Goal: Task Accomplishment & Management: Complete application form

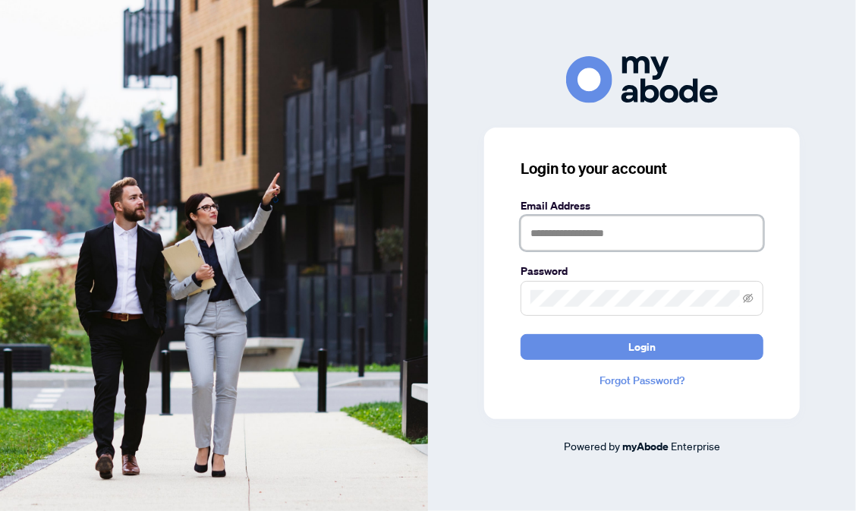
click at [545, 231] on input "text" at bounding box center [641, 232] width 243 height 35
type input "**********"
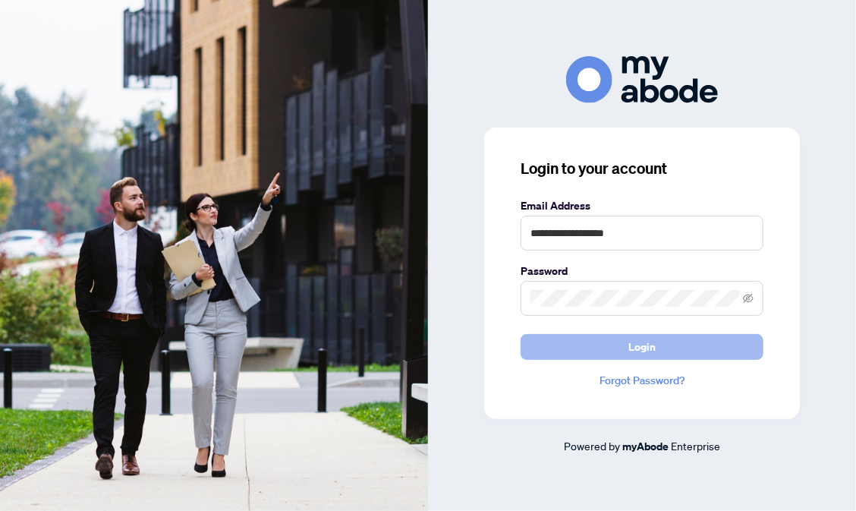
click at [649, 343] on span "Login" at bounding box center [641, 347] width 27 height 24
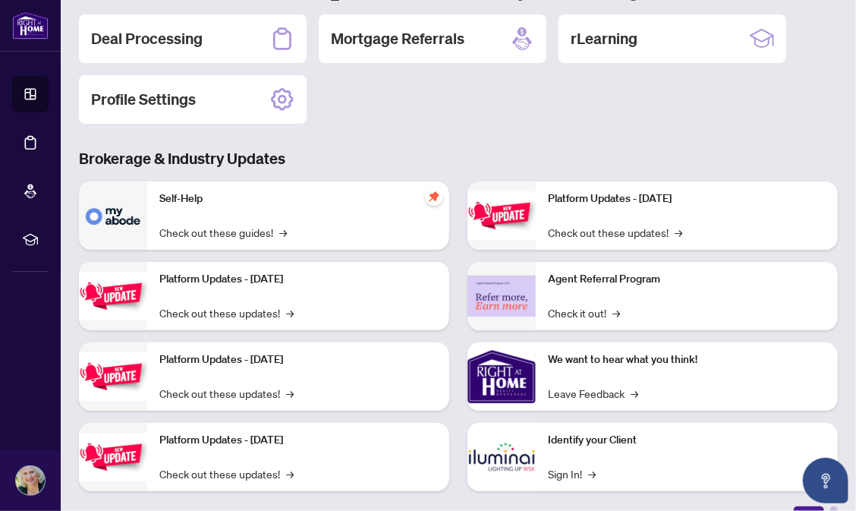
scroll to position [171, 0]
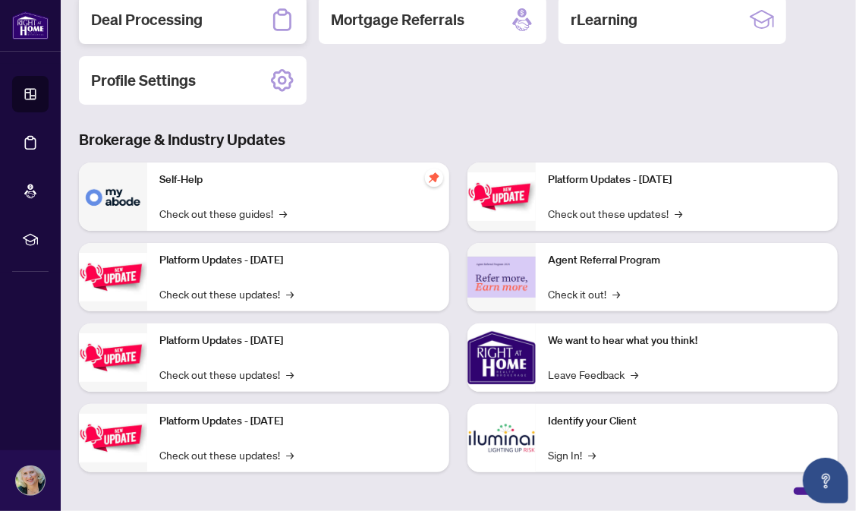
click at [163, 22] on h2 "Deal Processing" at bounding box center [147, 19] width 112 height 21
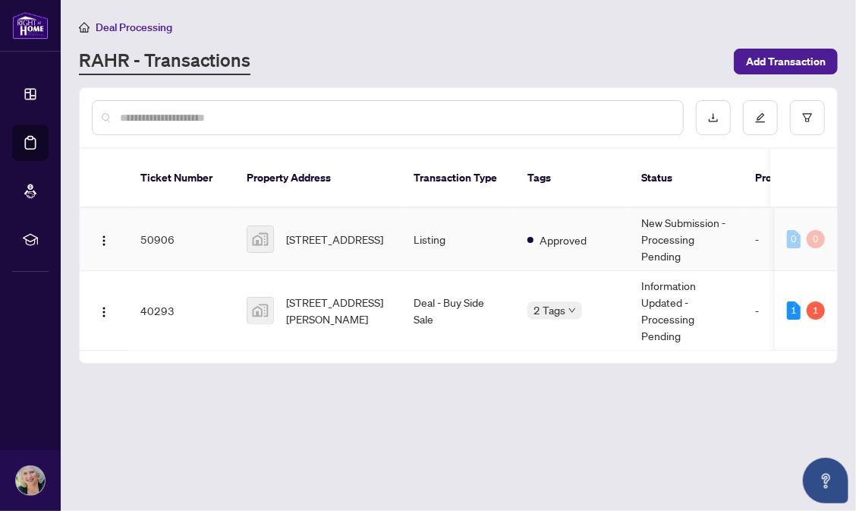
click at [152, 219] on td "50906" at bounding box center [181, 239] width 106 height 63
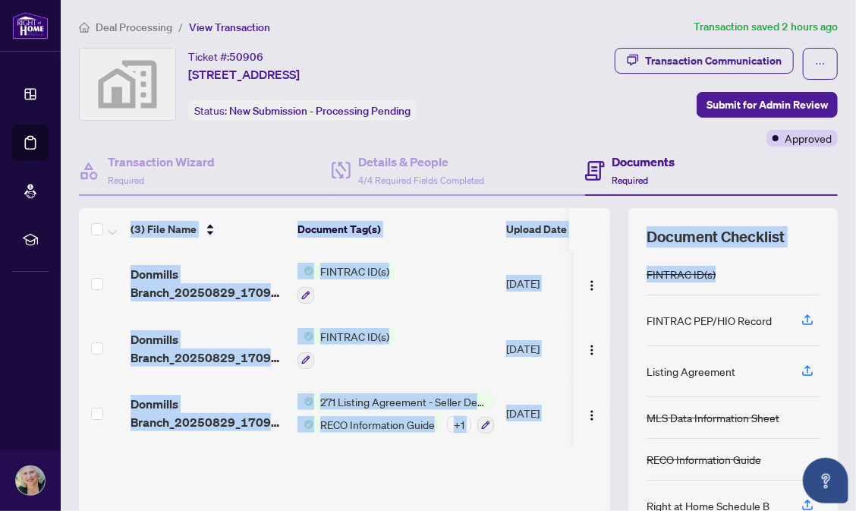
drag, startPoint x: 840, startPoint y: 194, endPoint x: 827, endPoint y: 224, distance: 32.3
click at [829, 246] on main "Deal Processing / View Transaction Transaction saved 2 hours ago Ticket #: 5090…" at bounding box center [458, 255] width 795 height 511
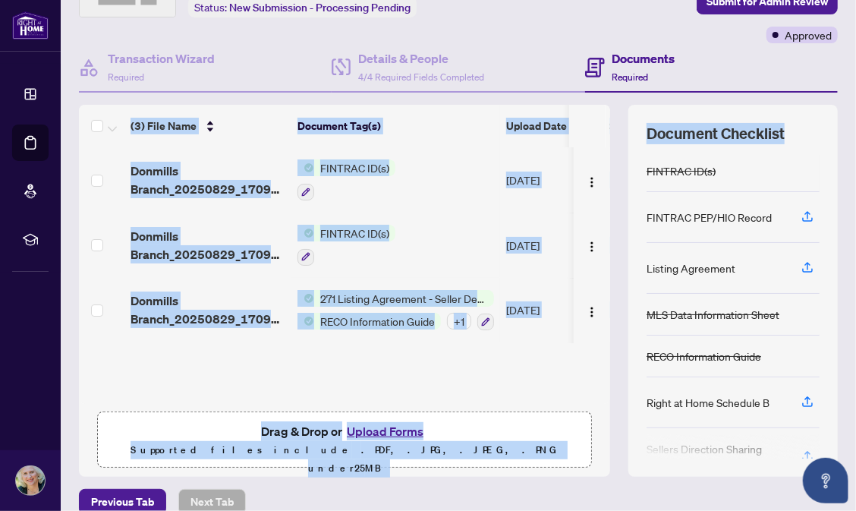
scroll to position [122, 0]
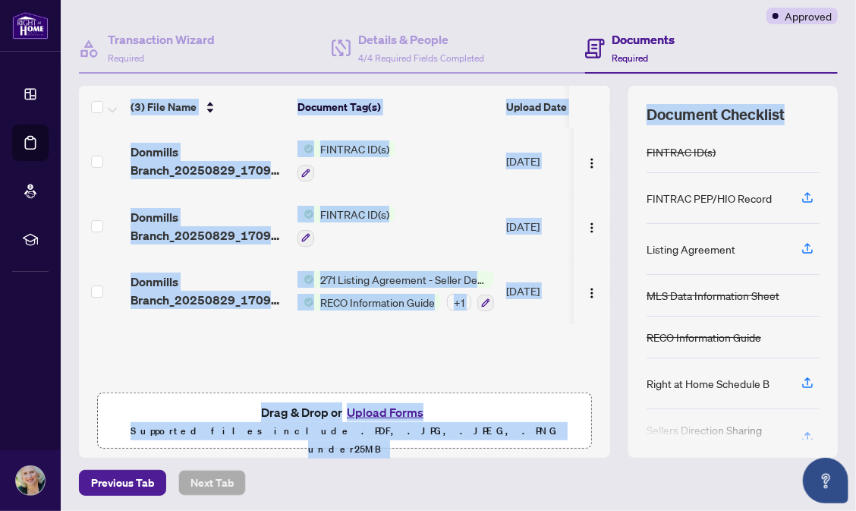
click at [389, 404] on button "Upload Forms" at bounding box center [385, 412] width 86 height 20
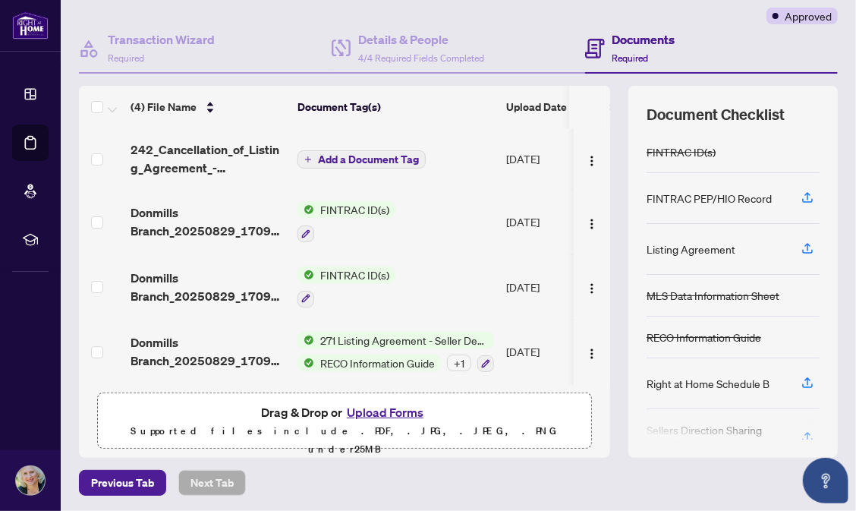
click at [804, 147] on div "FINTRAC ID(s)" at bounding box center [732, 152] width 173 height 42
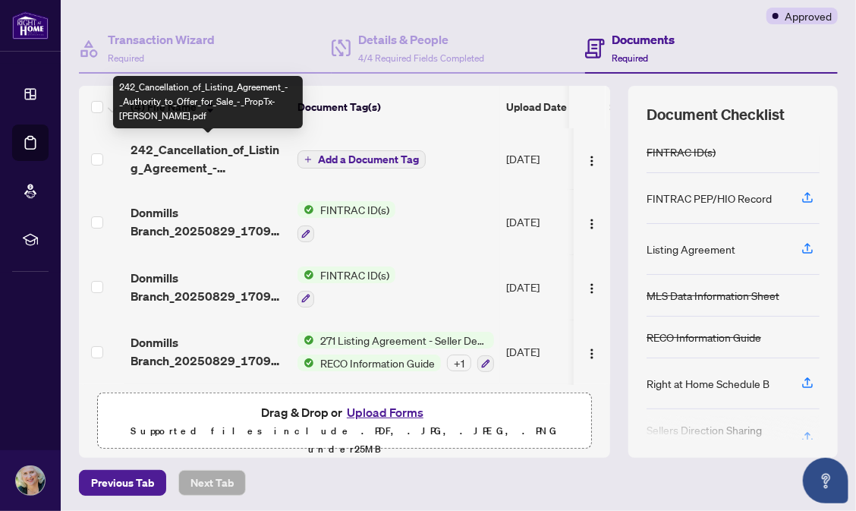
click at [212, 146] on span "242_Cancellation_of_Listing_Agreement_-_Authority_to_Offer_for_Sale_-_PropTx-OR…" at bounding box center [207, 158] width 155 height 36
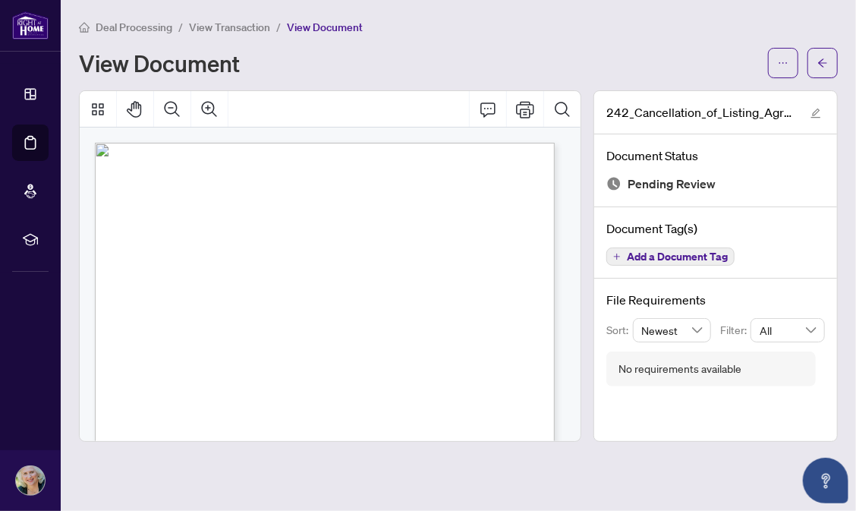
click at [429, 52] on div "View Document" at bounding box center [419, 63] width 680 height 24
click at [525, 106] on icon "Print" at bounding box center [525, 109] width 18 height 18
drag, startPoint x: 826, startPoint y: 58, endPoint x: 833, endPoint y: 25, distance: 33.3
click at [832, 32] on div "Deal Processing / View Transaction / View Document View Document" at bounding box center [458, 48] width 759 height 60
click at [825, 61] on icon "arrow-left" at bounding box center [822, 62] width 9 height 8
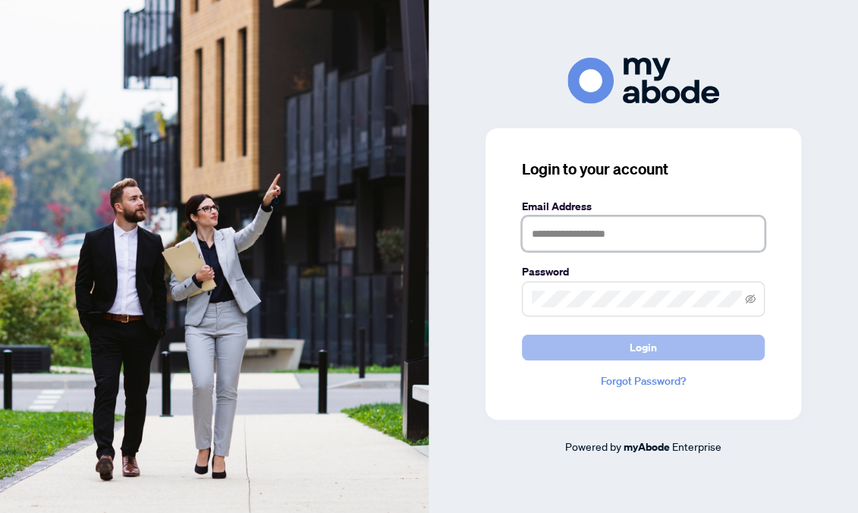
type input "**********"
click at [601, 343] on button "Login" at bounding box center [643, 348] width 243 height 26
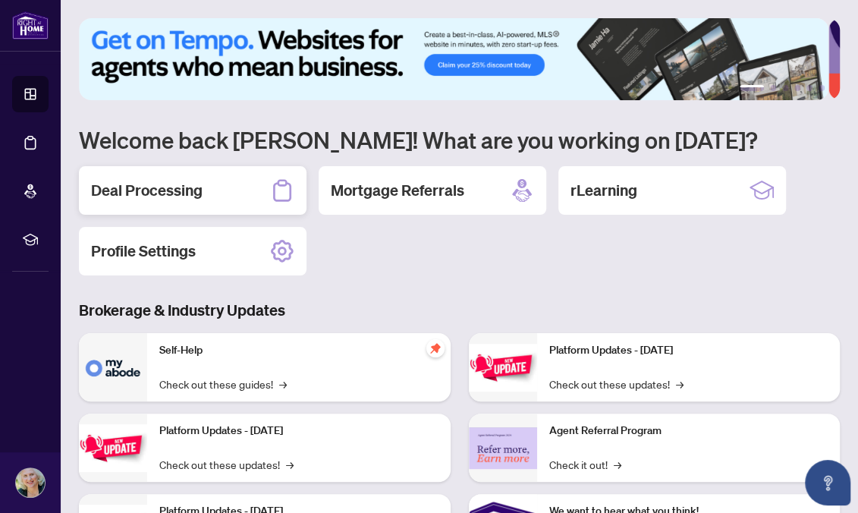
click at [141, 182] on h2 "Deal Processing" at bounding box center [147, 190] width 112 height 21
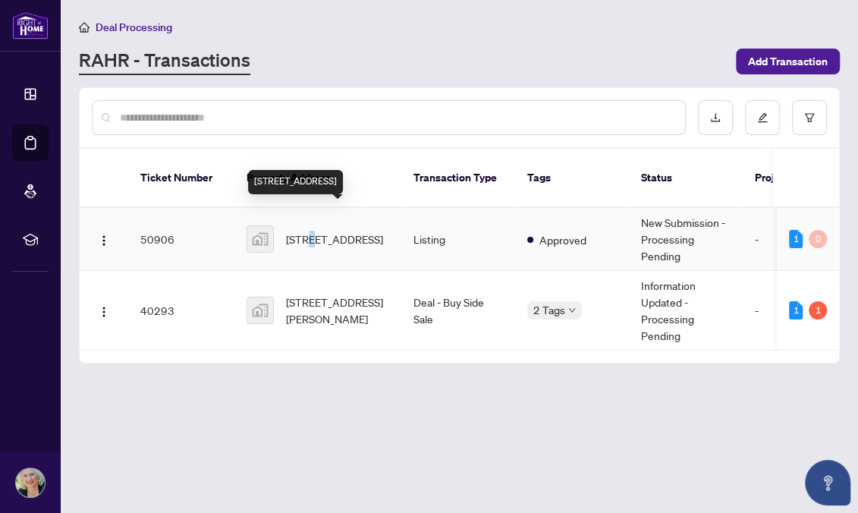
click at [312, 231] on span "12 Millbank Avenue, Toronto, ON, Canada" at bounding box center [334, 239] width 97 height 17
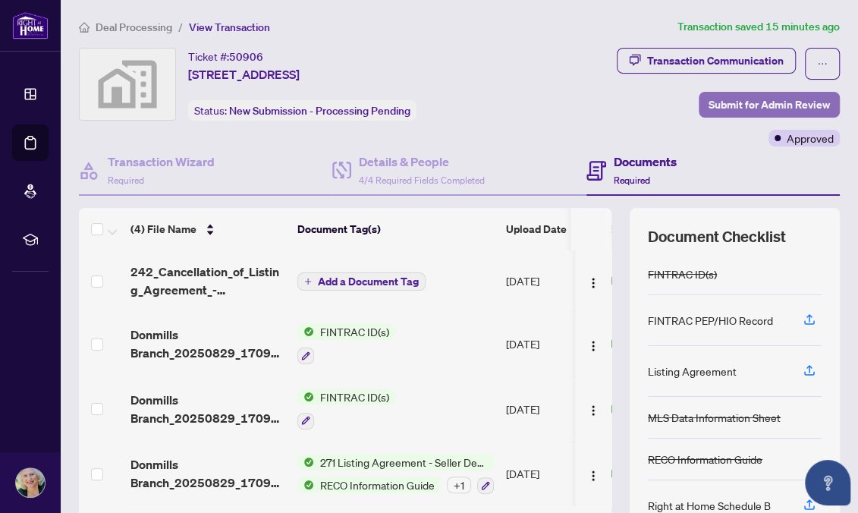
click at [756, 96] on span "Submit for Admin Review" at bounding box center [769, 105] width 121 height 24
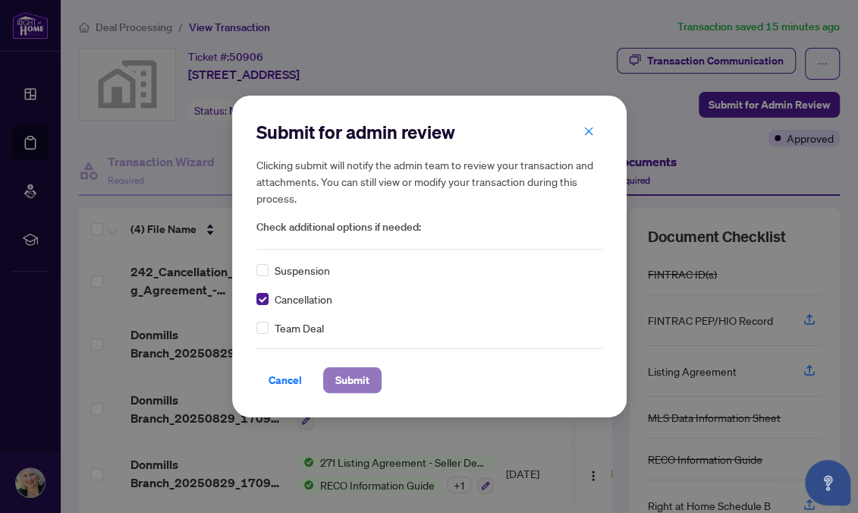
click at [354, 368] on span "Submit" at bounding box center [352, 380] width 34 height 24
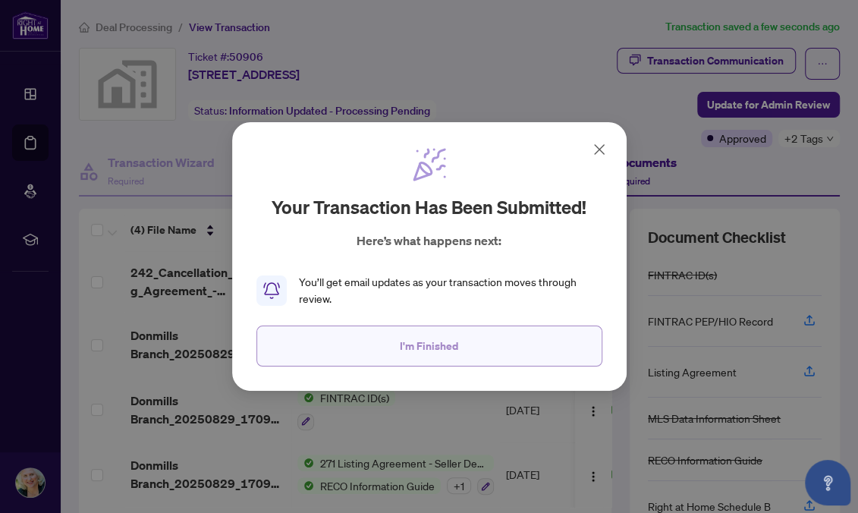
click at [462, 347] on button "I'm Finished" at bounding box center [429, 345] width 346 height 41
